Goal: Task Accomplishment & Management: Use online tool/utility

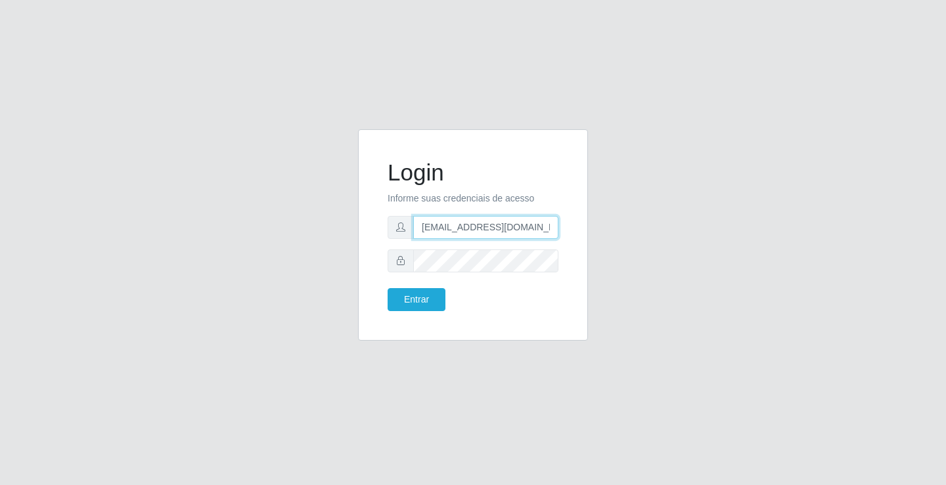
click at [554, 226] on input "[EMAIL_ADDRESS][DOMAIN_NAME]" at bounding box center [485, 227] width 145 height 23
type input "a"
type input "[EMAIL_ADDRESS][DOMAIN_NAME]"
click at [387, 288] on button "Entrar" at bounding box center [416, 299] width 58 height 23
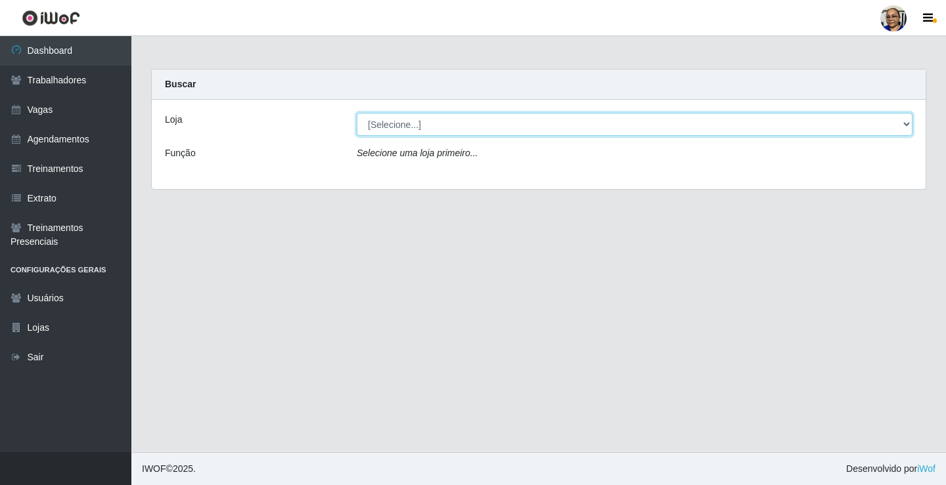
click at [905, 122] on select "[Selecione...] Mercadinho [GEOGRAPHIC_DATA]" at bounding box center [634, 124] width 555 height 23
select select "345"
click at [357, 113] on select "[Selecione...] Mercadinho [GEOGRAPHIC_DATA]" at bounding box center [634, 124] width 555 height 23
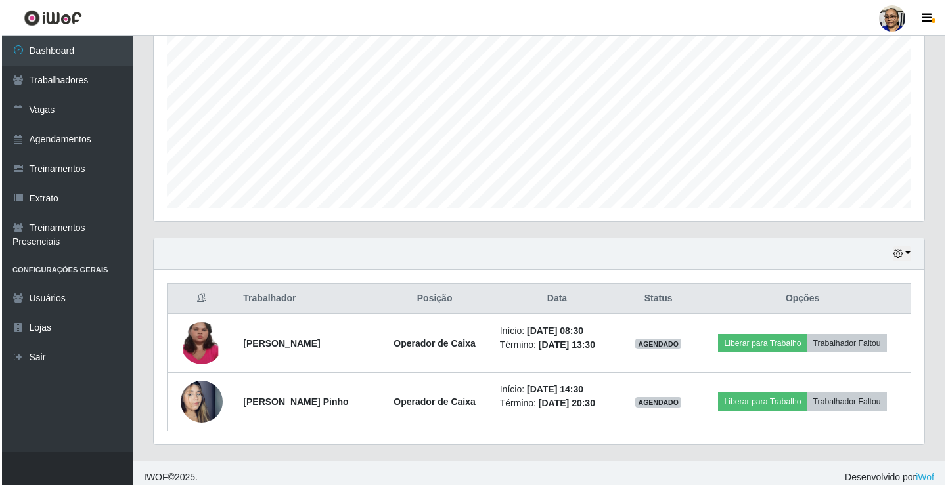
scroll to position [270, 0]
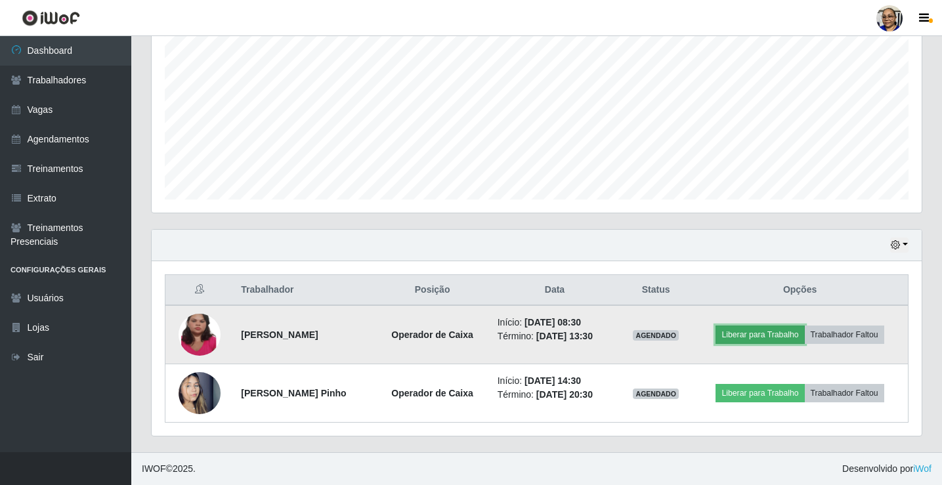
click at [764, 336] on button "Liberar para Trabalho" at bounding box center [760, 335] width 89 height 18
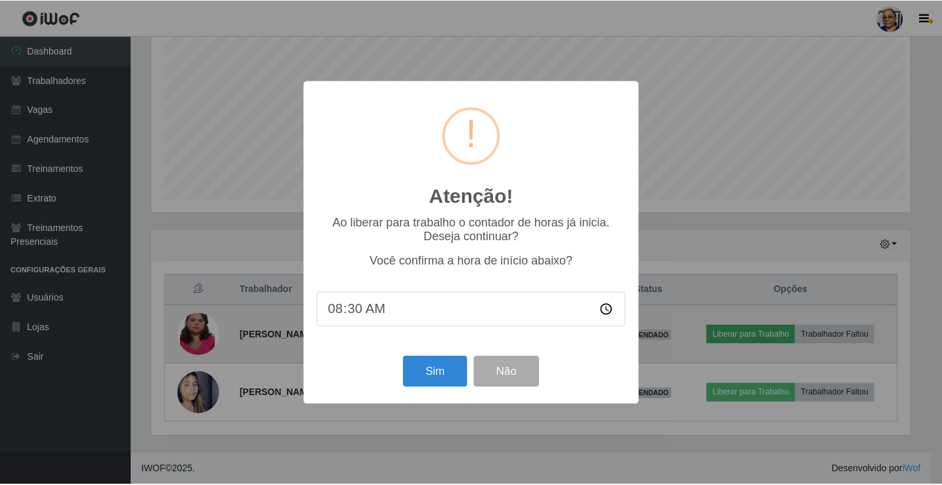
scroll to position [272, 762]
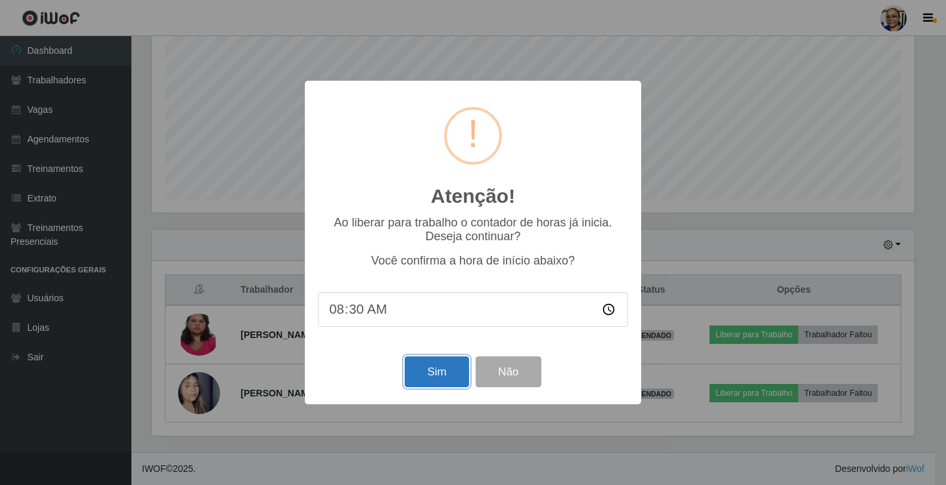
click at [445, 366] on button "Sim" at bounding box center [436, 372] width 64 height 31
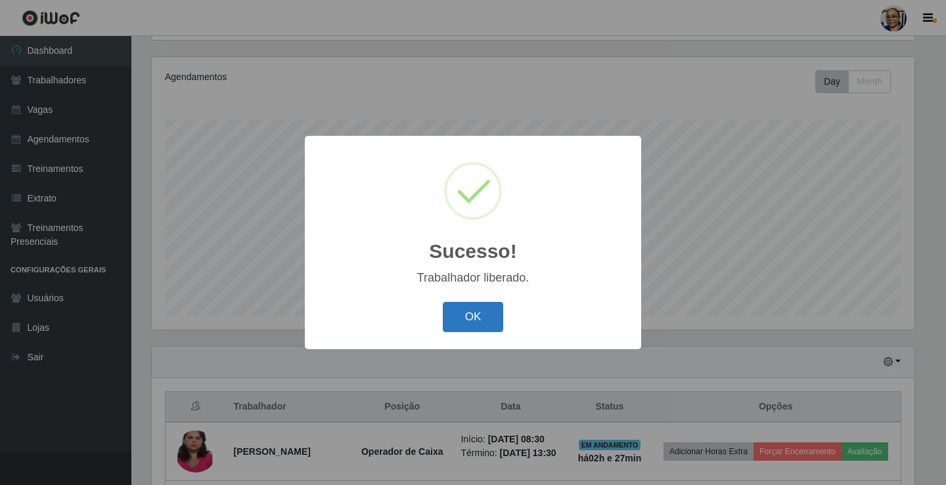
click at [477, 322] on button "OK" at bounding box center [473, 317] width 61 height 31
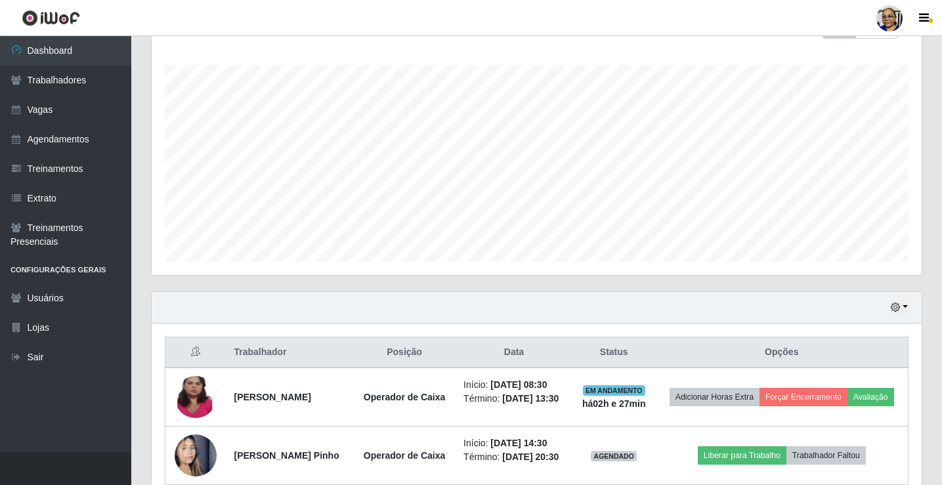
scroll to position [290, 0]
